Goal: Task Accomplishment & Management: Use online tool/utility

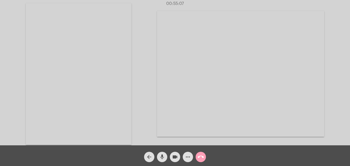
click at [200, 157] on mat-icon "call_end" at bounding box center [201, 157] width 6 height 6
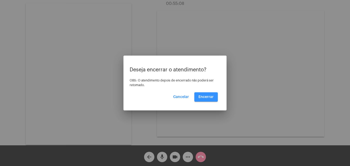
click at [208, 97] on span "Encerrar" at bounding box center [206, 97] width 15 height 4
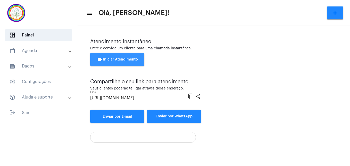
click at [121, 61] on span "videocam Iniciar Atendimento" at bounding box center [117, 60] width 41 height 4
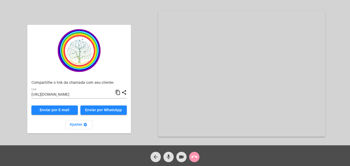
click at [117, 92] on mat-icon "content_copy" at bounding box center [117, 92] width 5 height 6
click at [196, 155] on mat-icon "call_end" at bounding box center [194, 157] width 6 height 6
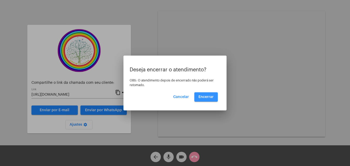
click at [206, 94] on button "Encerrar" at bounding box center [206, 96] width 23 height 9
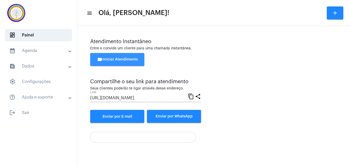
click at [133, 60] on span "videocam Iniciar Atendimento" at bounding box center [117, 60] width 41 height 4
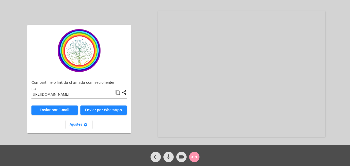
click at [118, 94] on mat-icon "content_copy" at bounding box center [117, 92] width 5 height 6
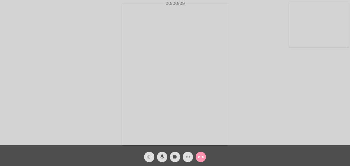
click at [293, 43] on video at bounding box center [320, 24] width 60 height 45
click at [142, 133] on video at bounding box center [222, 73] width 188 height 141
